Goal: Task Accomplishment & Management: Manage account settings

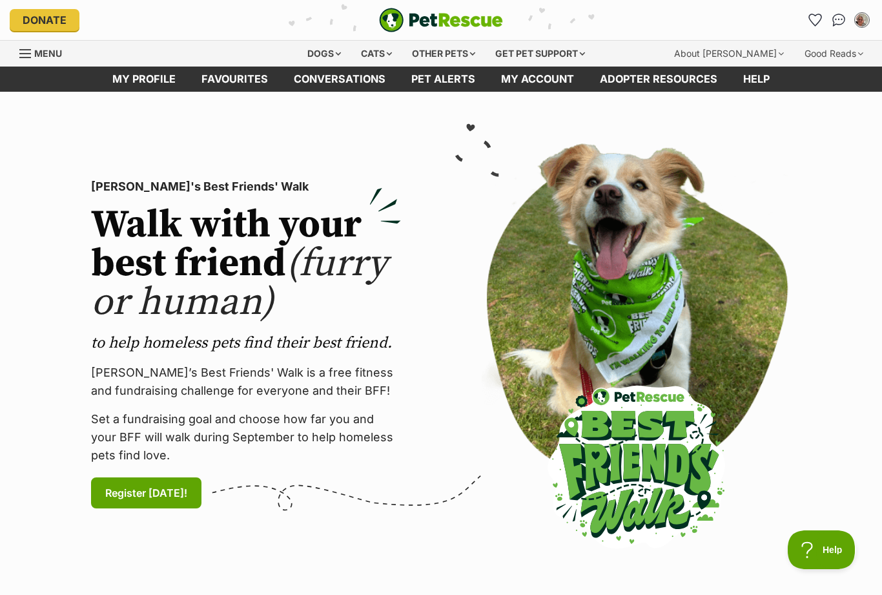
click at [545, 81] on link "My account" at bounding box center [537, 79] width 99 height 25
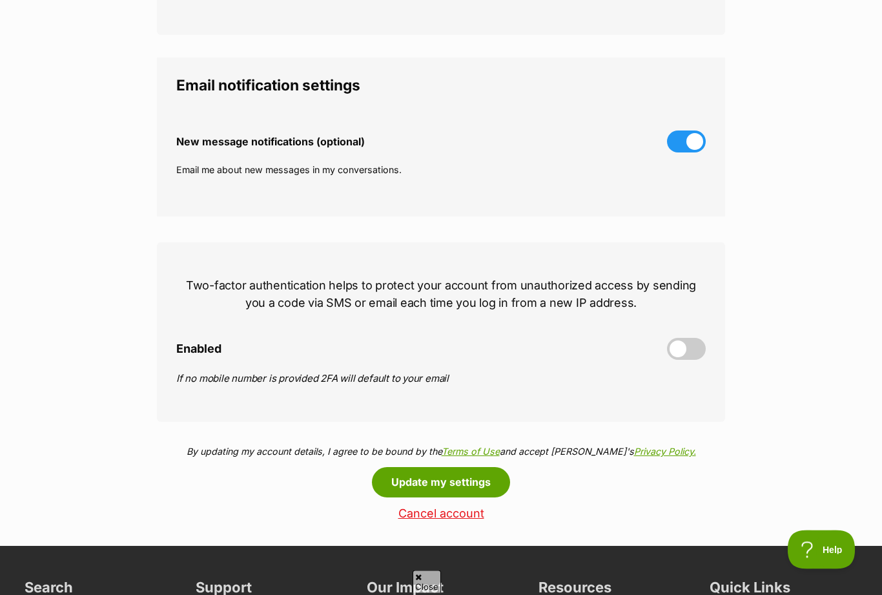
scroll to position [346, 0]
click at [694, 345] on span at bounding box center [686, 349] width 39 height 22
click at [0, 0] on input "Enabled" at bounding box center [0, 0] width 0 height 0
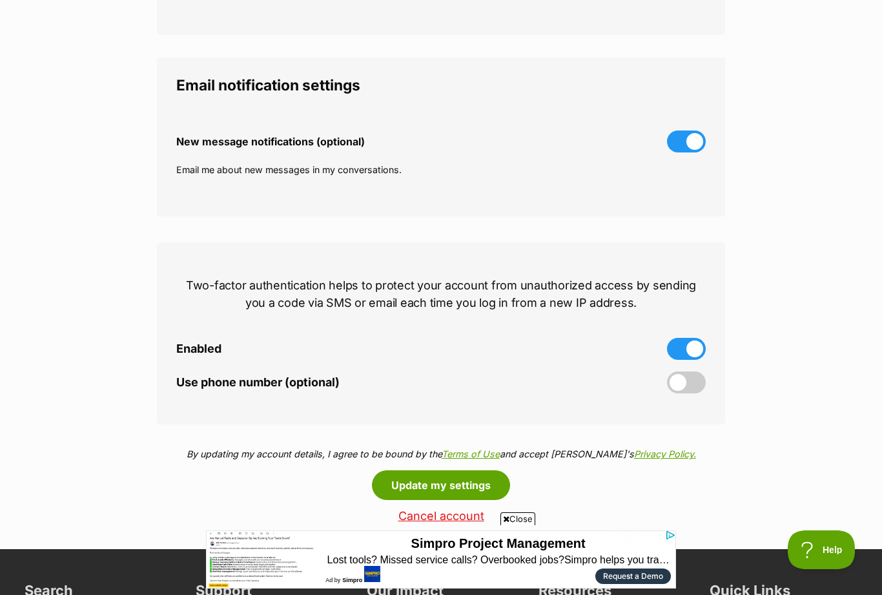
scroll to position [0, 0]
click at [494, 479] on button "Update my settings" at bounding box center [441, 485] width 138 height 30
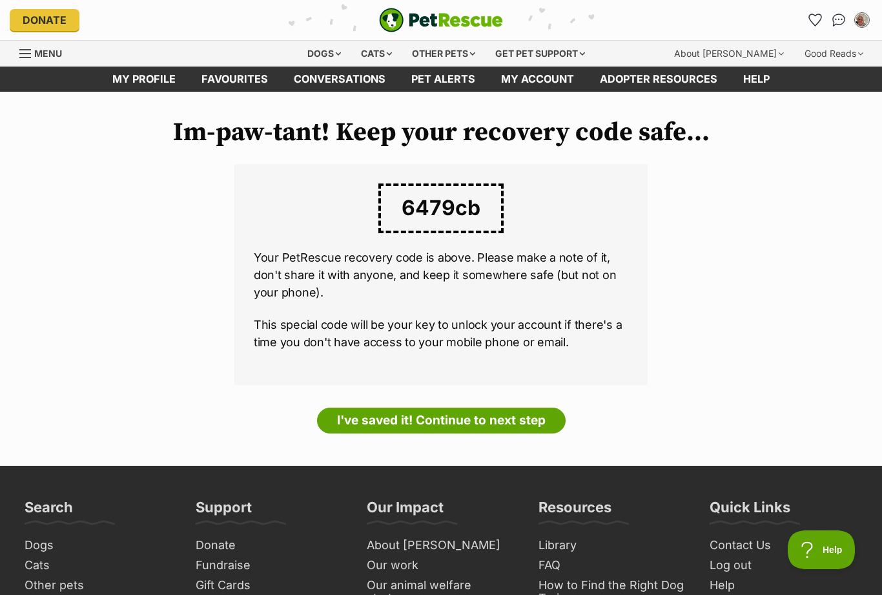
click at [425, 205] on span "6479cb" at bounding box center [441, 208] width 125 height 50
copy span "6479cb"
click at [504, 411] on link "I've saved it! Continue to next step" at bounding box center [441, 421] width 249 height 26
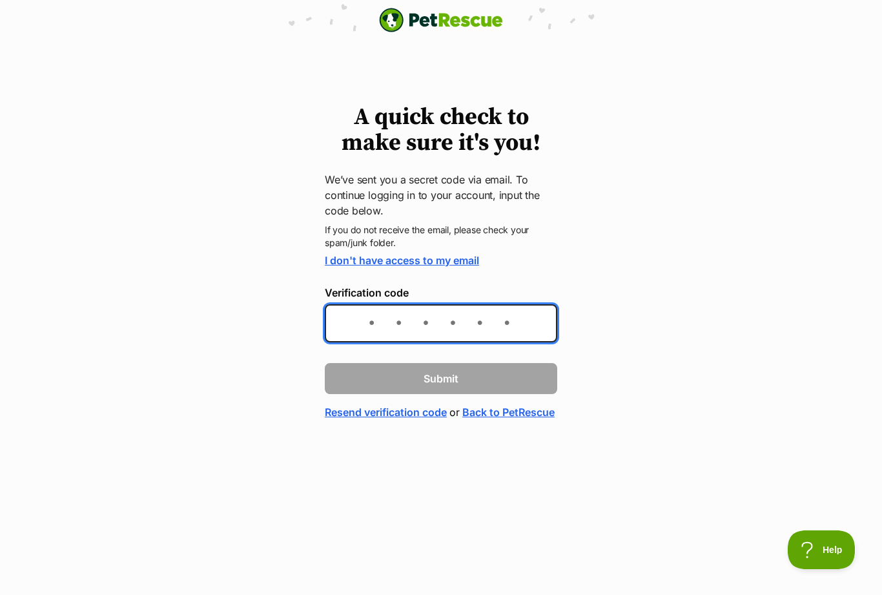
click at [402, 317] on input "Verification code" at bounding box center [441, 323] width 233 height 38
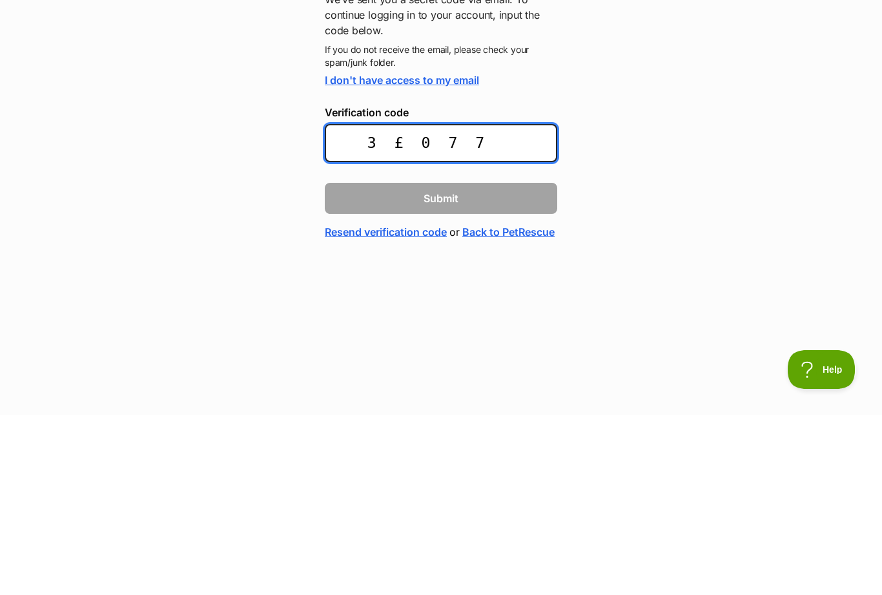
type input "3£0773"
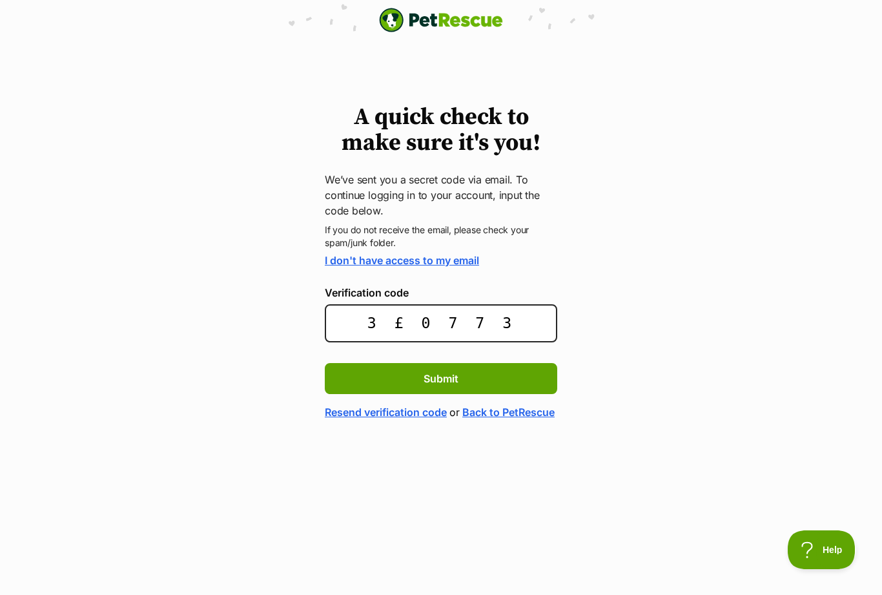
click at [457, 375] on span "Submit" at bounding box center [441, 379] width 35 height 16
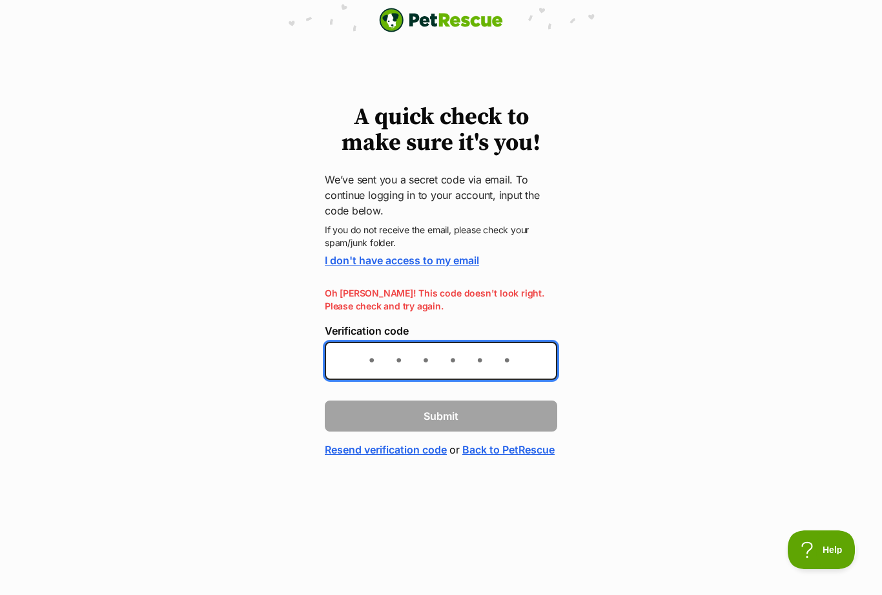
click at [384, 355] on input "Verification code" at bounding box center [441, 361] width 233 height 38
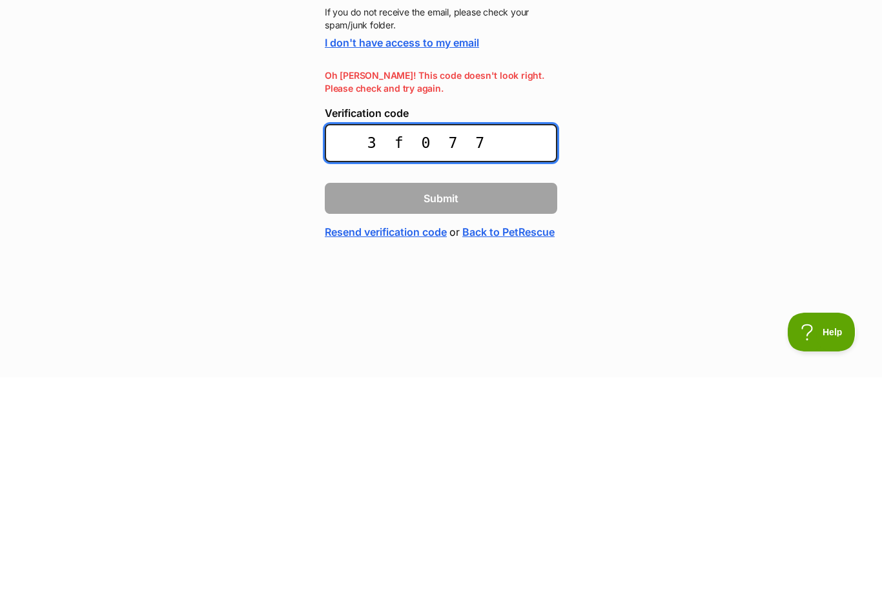
type input "3f0773"
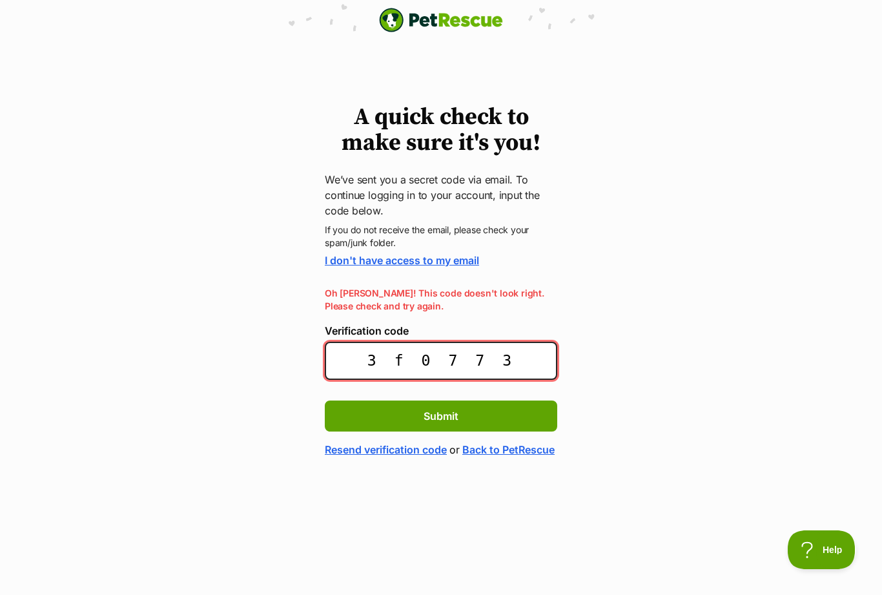
click at [450, 413] on span "Submit" at bounding box center [441, 416] width 35 height 16
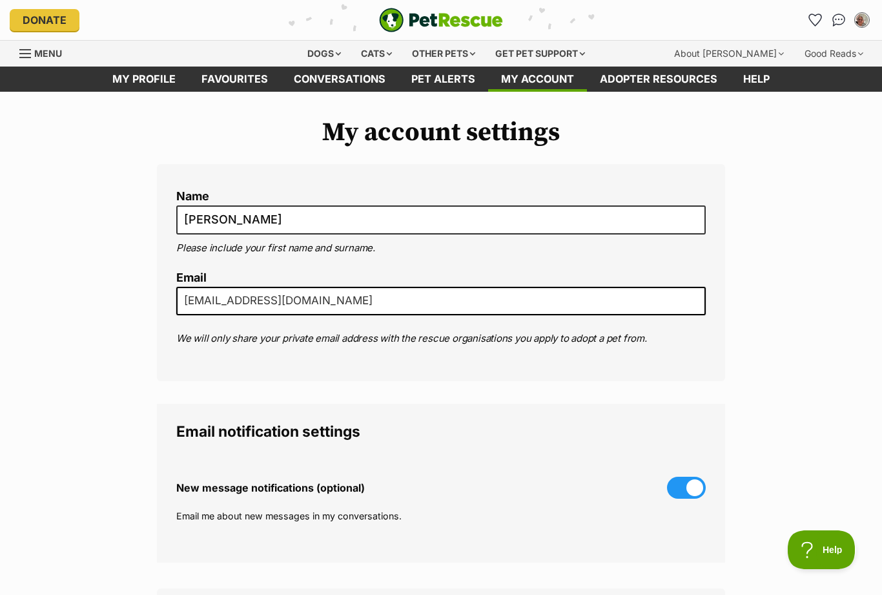
click at [450, 90] on link "Pet alerts" at bounding box center [444, 79] width 90 height 25
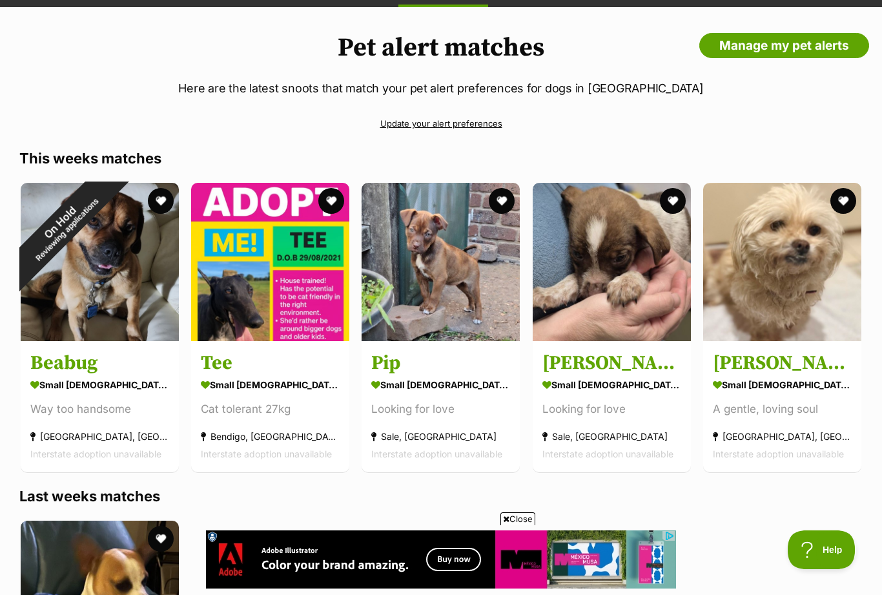
click at [290, 290] on img at bounding box center [270, 262] width 158 height 158
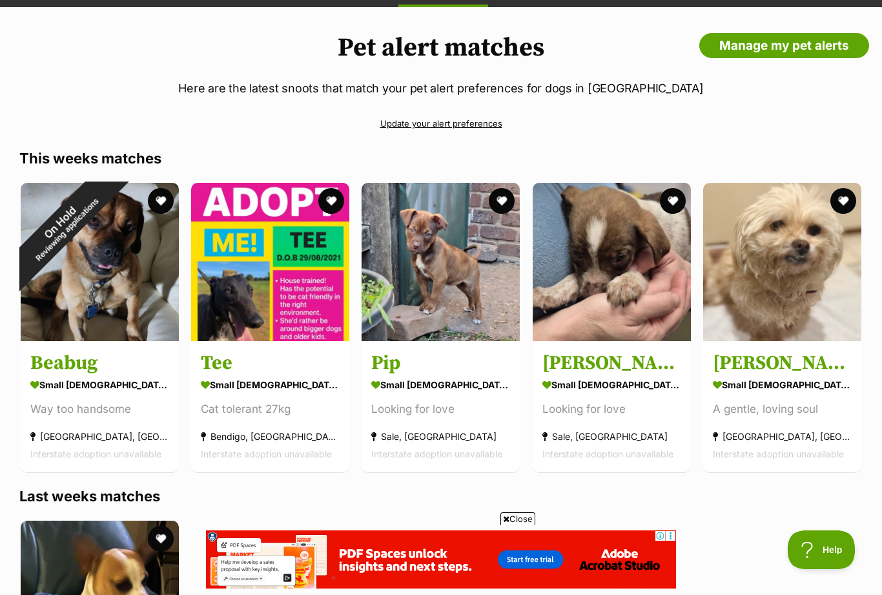
click at [448, 274] on img at bounding box center [441, 262] width 158 height 158
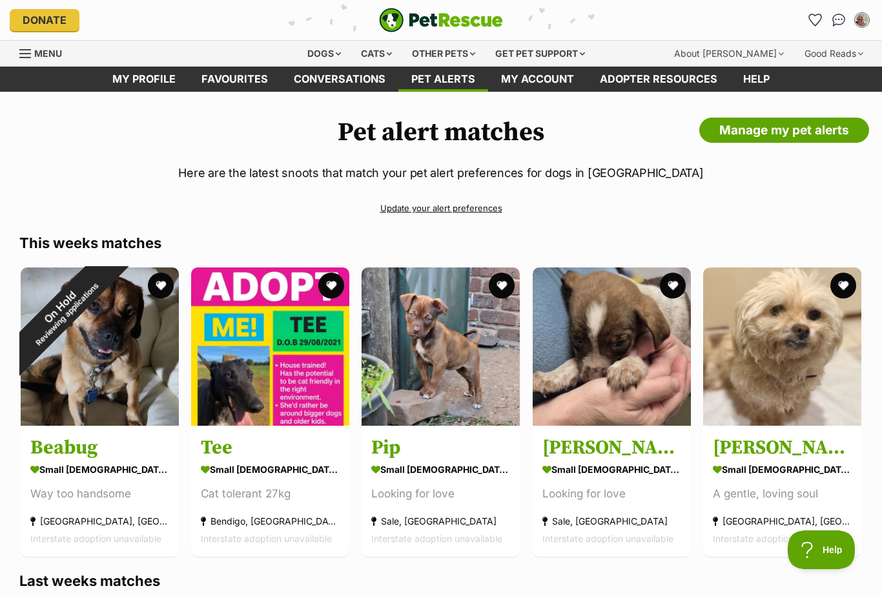
click at [621, 377] on img at bounding box center [612, 346] width 158 height 158
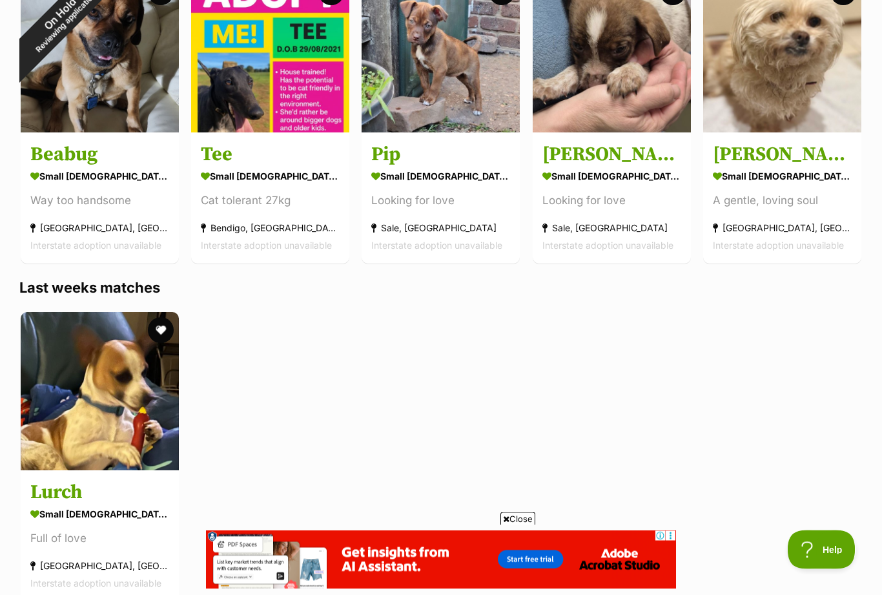
scroll to position [295, 0]
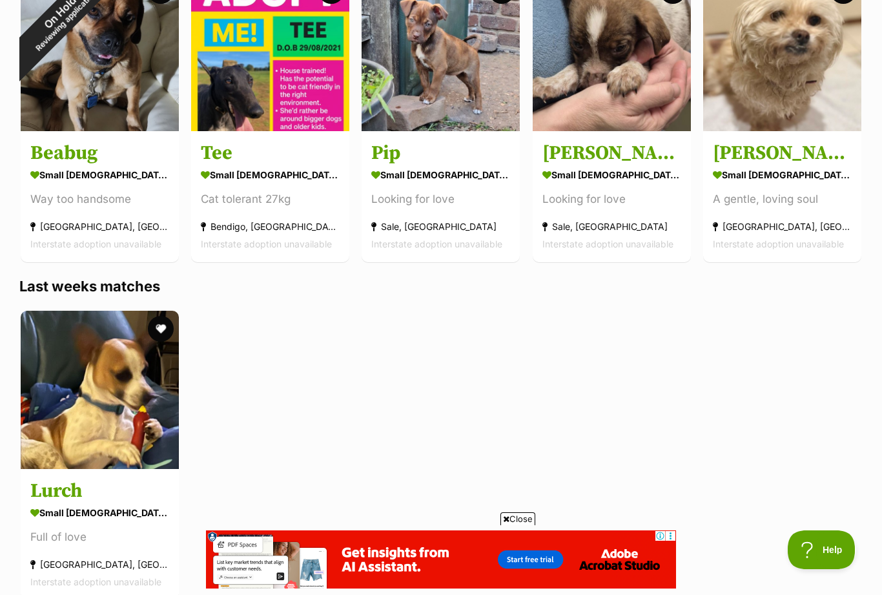
click at [122, 396] on img at bounding box center [100, 390] width 158 height 158
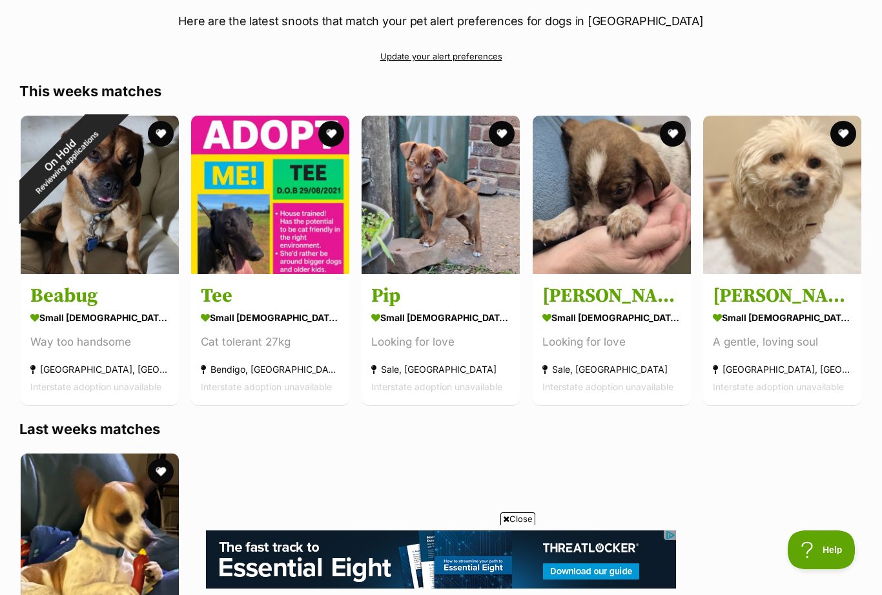
scroll to position [0, 0]
click at [820, 185] on img at bounding box center [782, 195] width 158 height 158
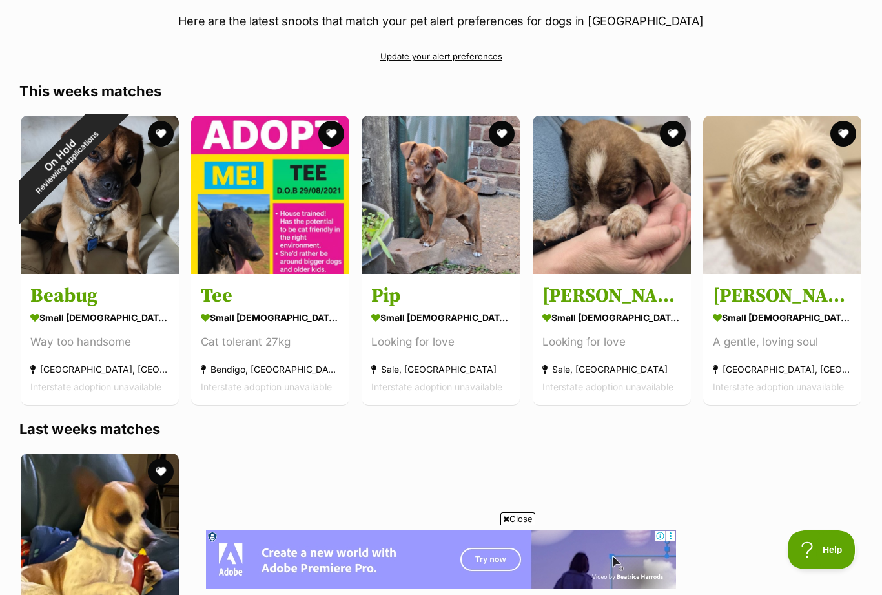
click at [293, 221] on img at bounding box center [270, 195] width 158 height 158
click at [273, 240] on img at bounding box center [270, 195] width 158 height 158
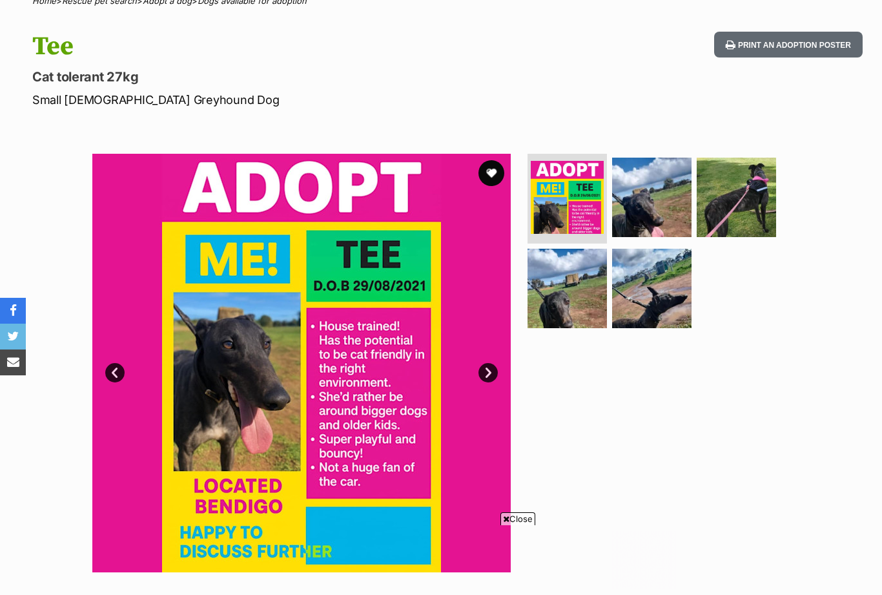
scroll to position [110, 0]
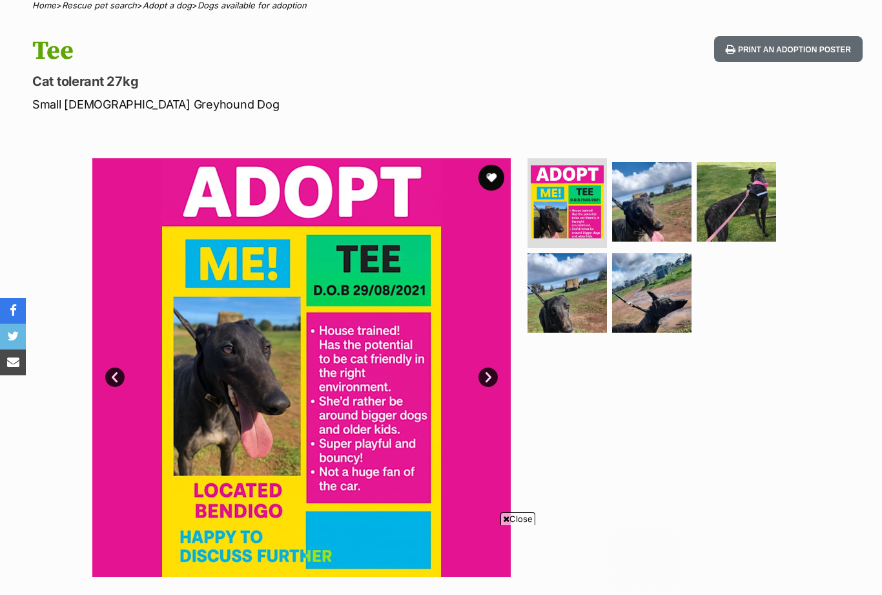
click at [681, 318] on img at bounding box center [651, 292] width 79 height 79
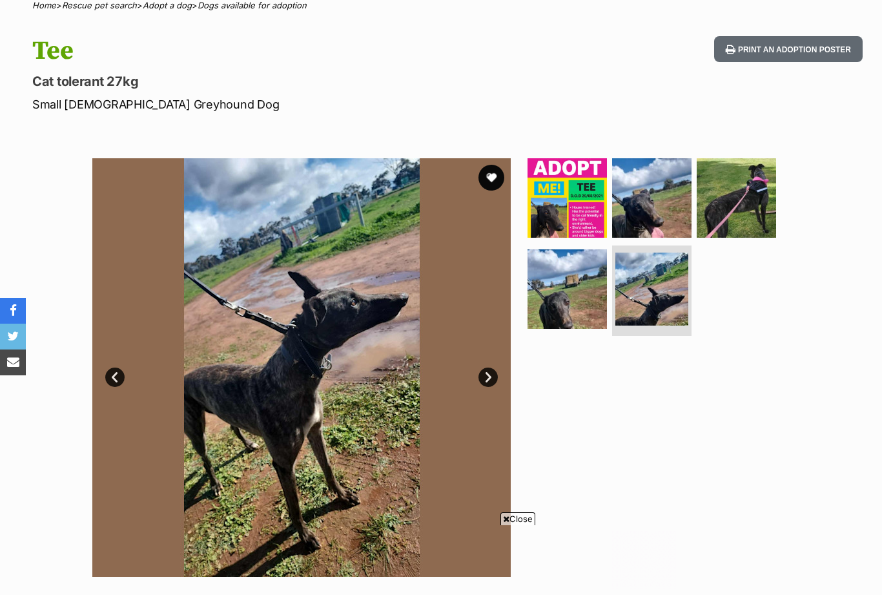
scroll to position [0, 0]
click at [751, 195] on img at bounding box center [736, 197] width 79 height 79
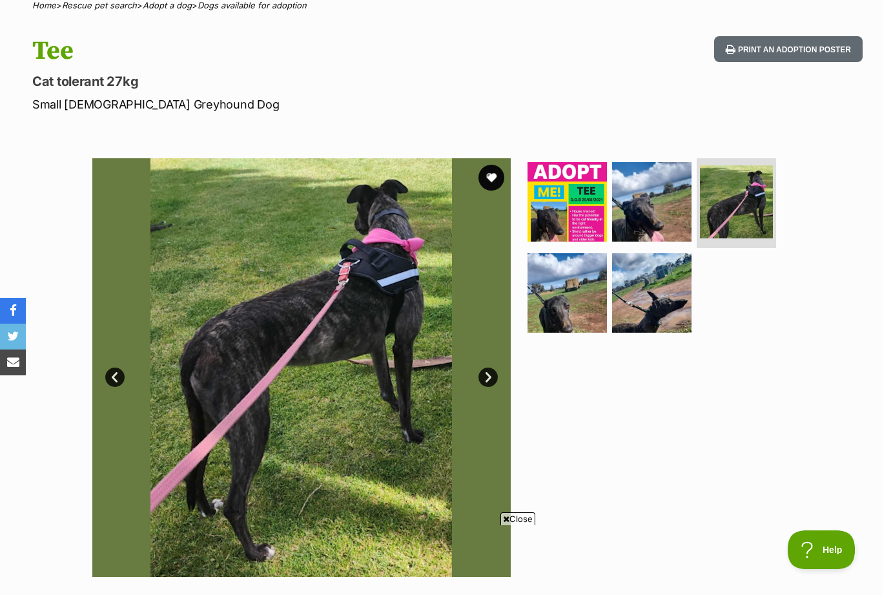
click at [579, 302] on img at bounding box center [567, 292] width 79 height 79
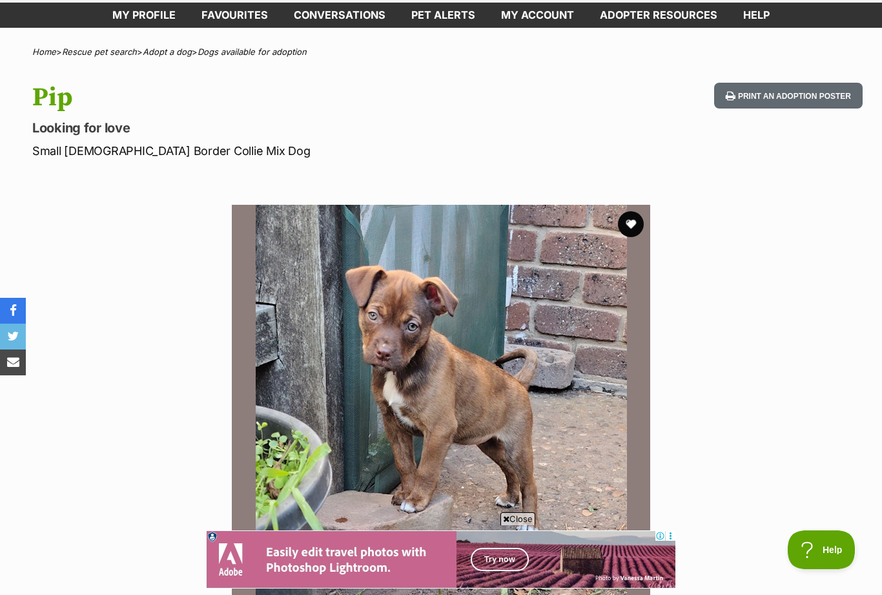
scroll to position [62, 0]
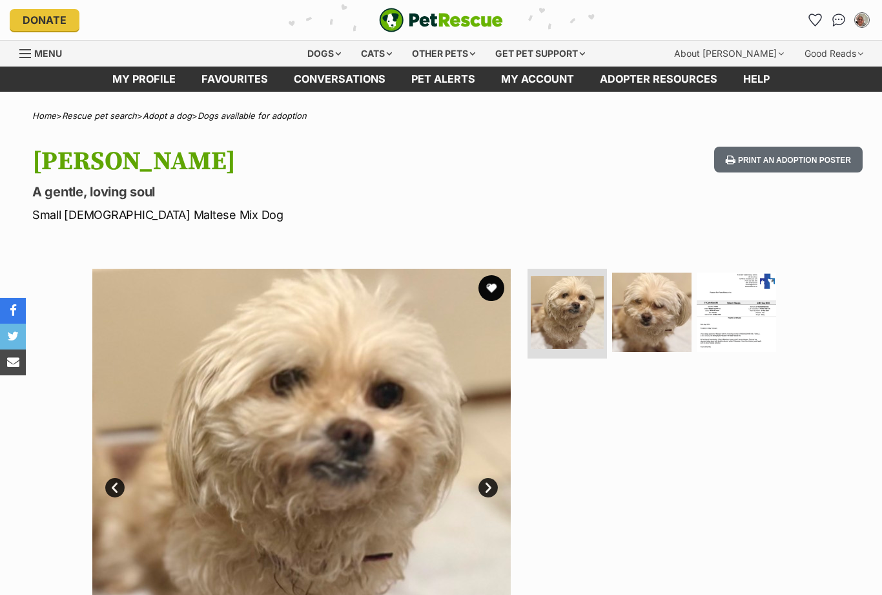
click at [659, 317] on img at bounding box center [651, 312] width 79 height 79
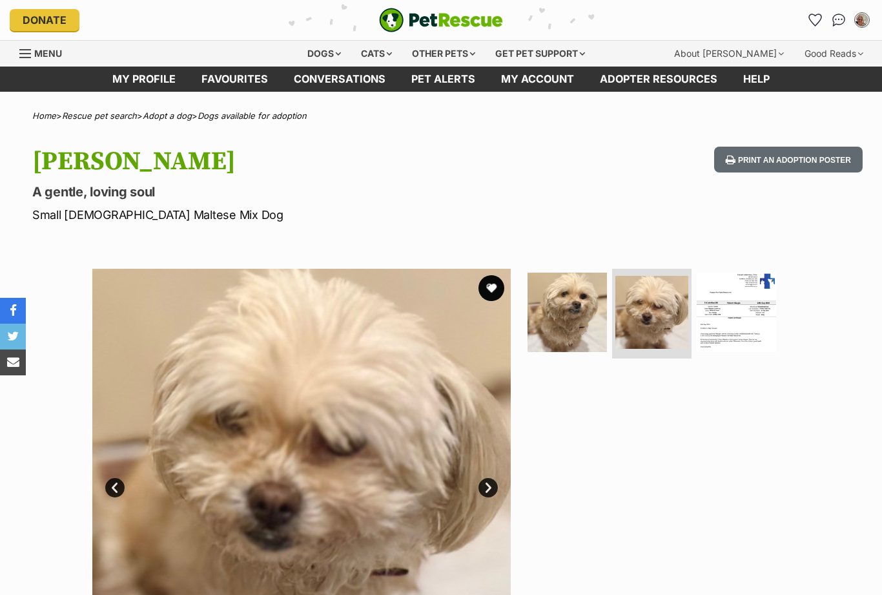
click at [497, 482] on link "Next" at bounding box center [488, 487] width 19 height 19
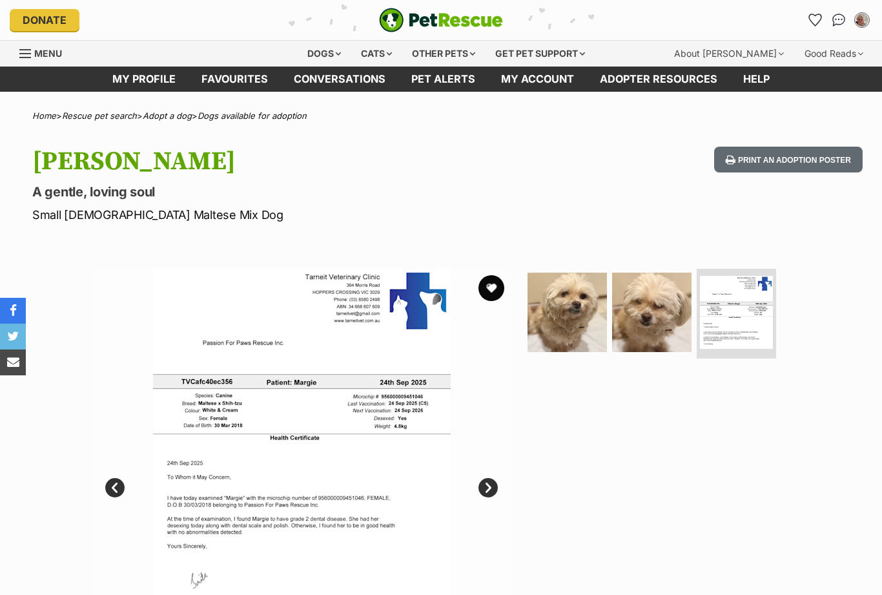
click at [358, 421] on img at bounding box center [301, 478] width 419 height 419
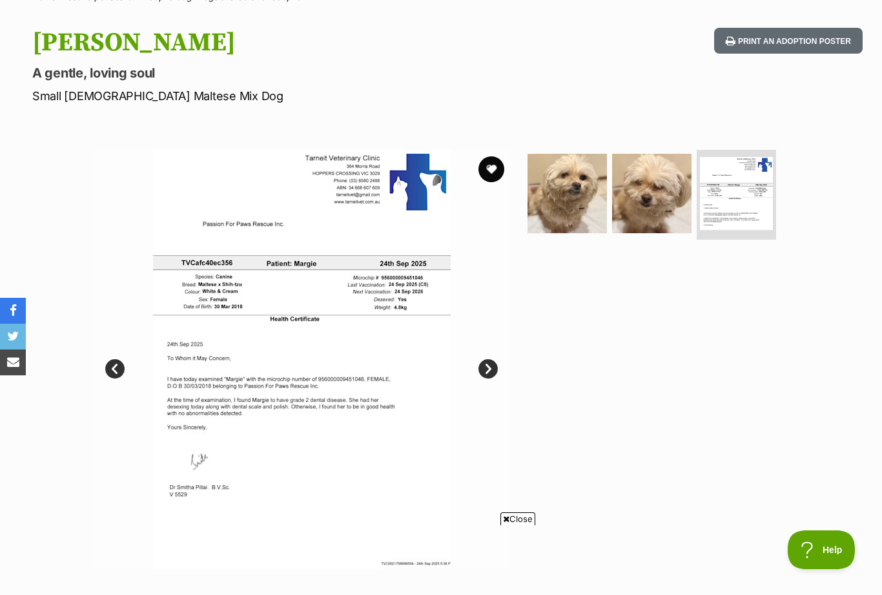
click at [658, 200] on img at bounding box center [651, 193] width 79 height 79
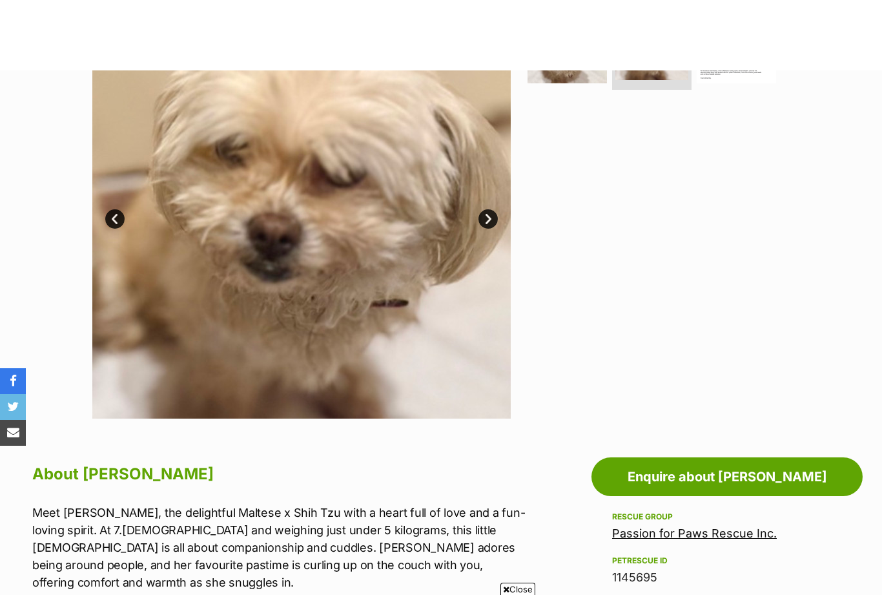
scroll to position [72, 0]
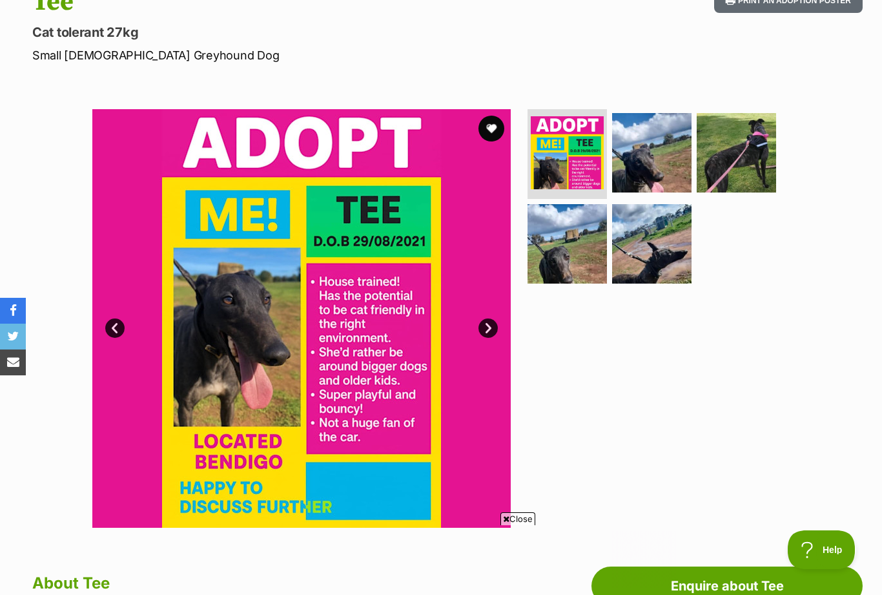
click at [674, 241] on img at bounding box center [651, 243] width 79 height 79
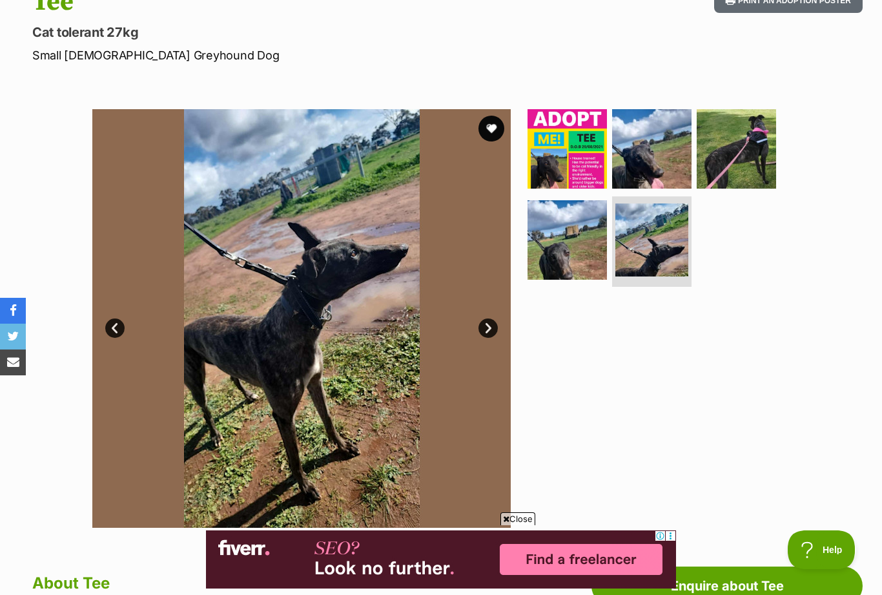
click at [755, 152] on img at bounding box center [736, 148] width 79 height 79
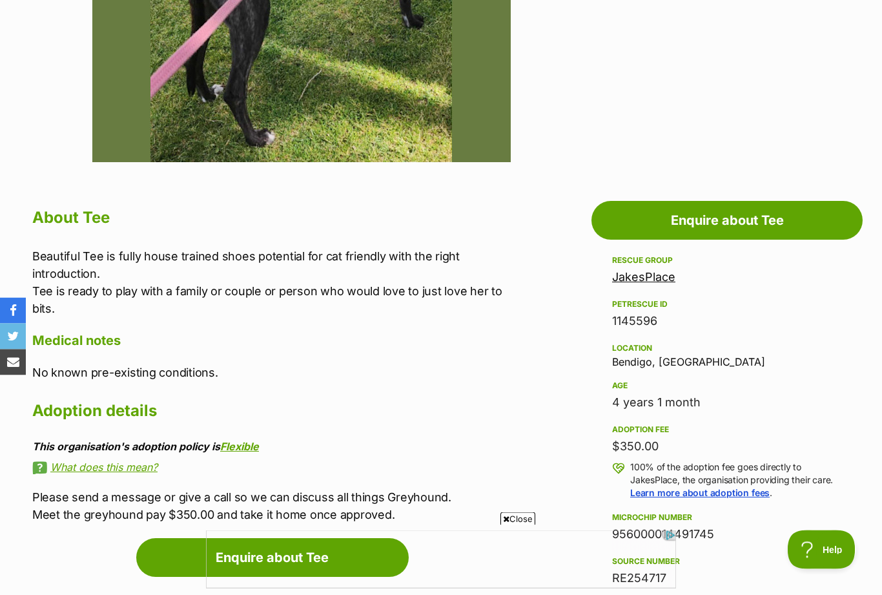
scroll to position [616, 0]
